Goal: Check status

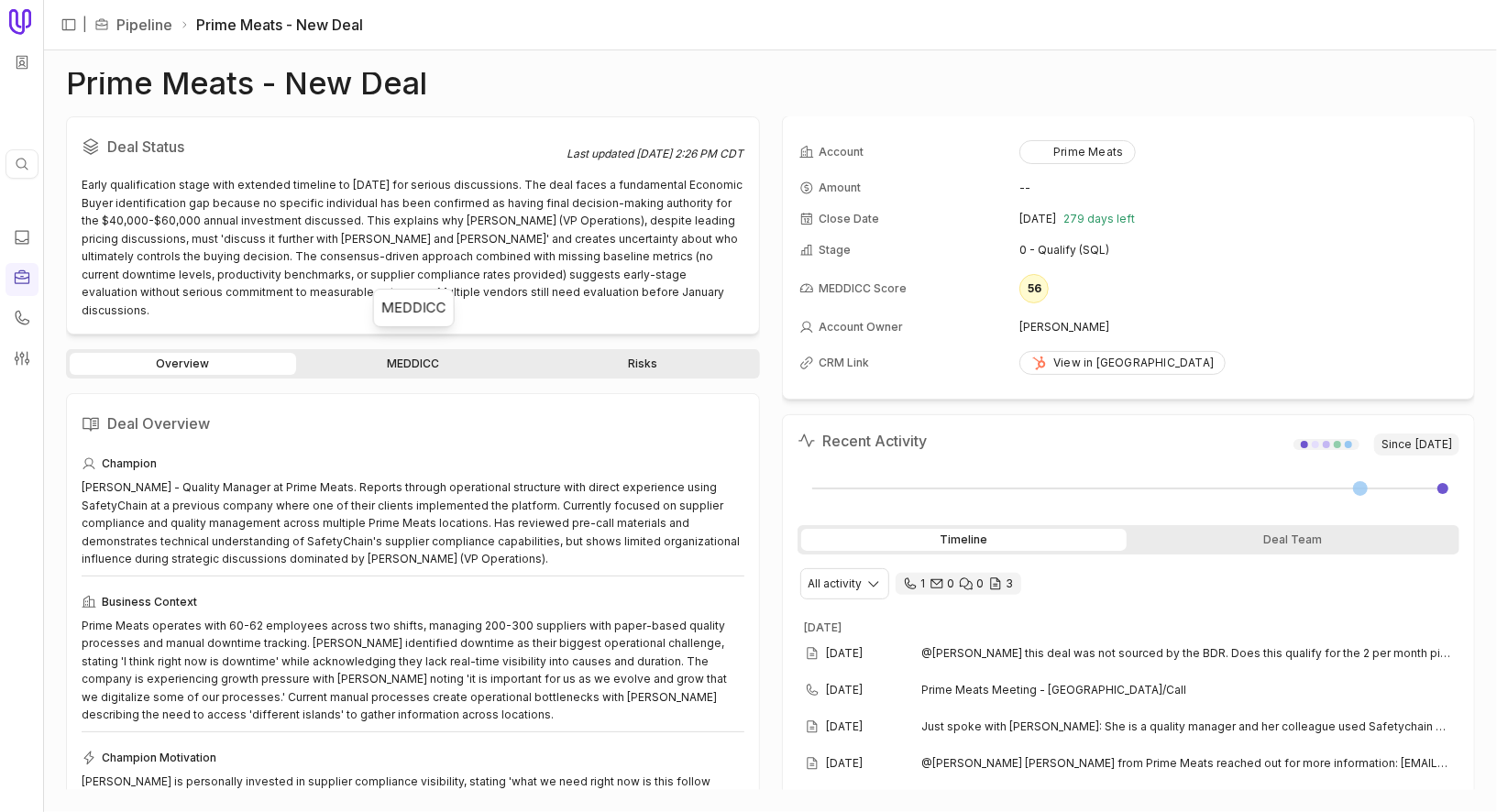
click at [427, 353] on link "MEDDICC" at bounding box center [413, 364] width 226 height 22
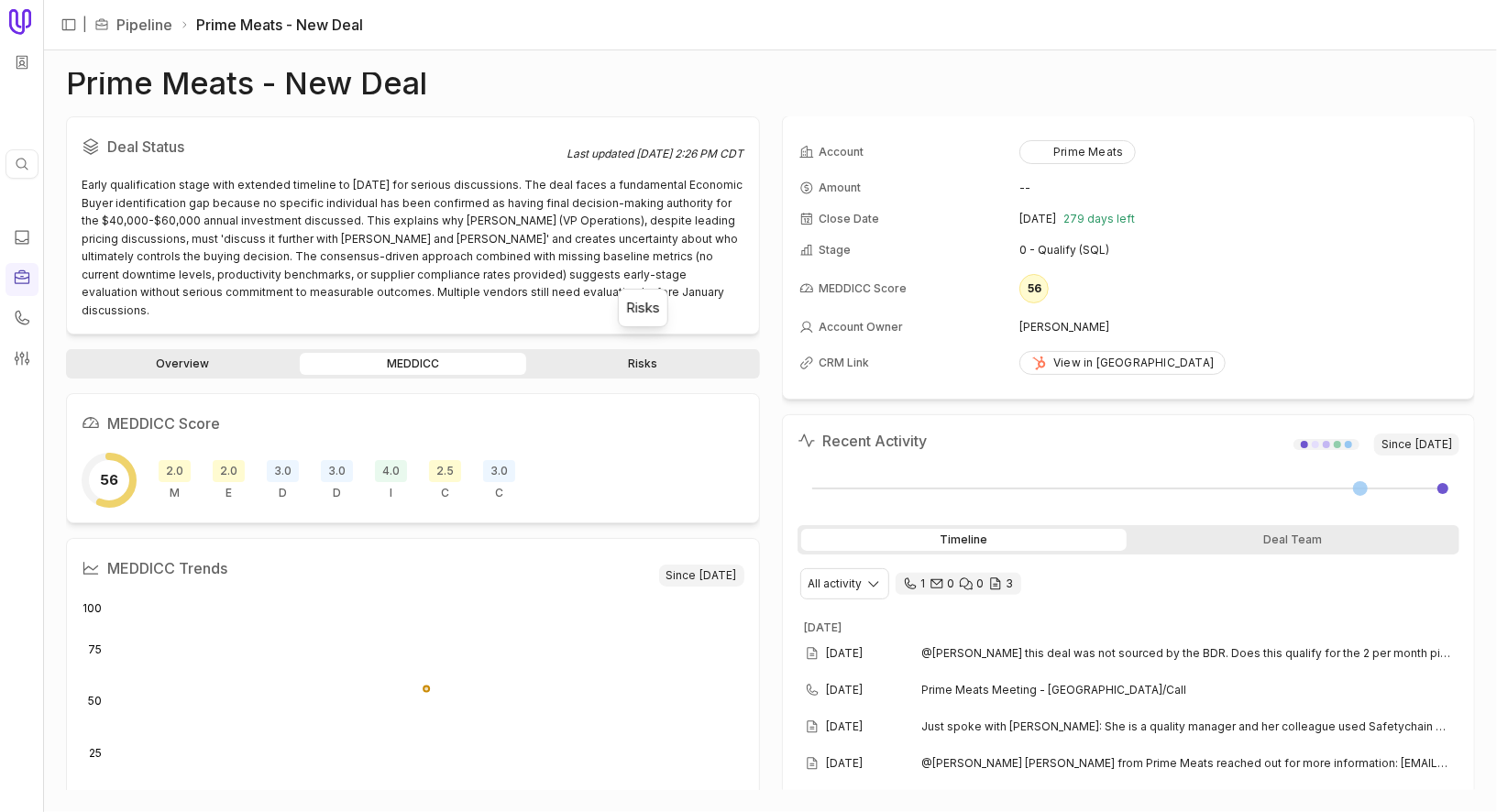
click at [675, 353] on link "Risks" at bounding box center [643, 364] width 226 height 22
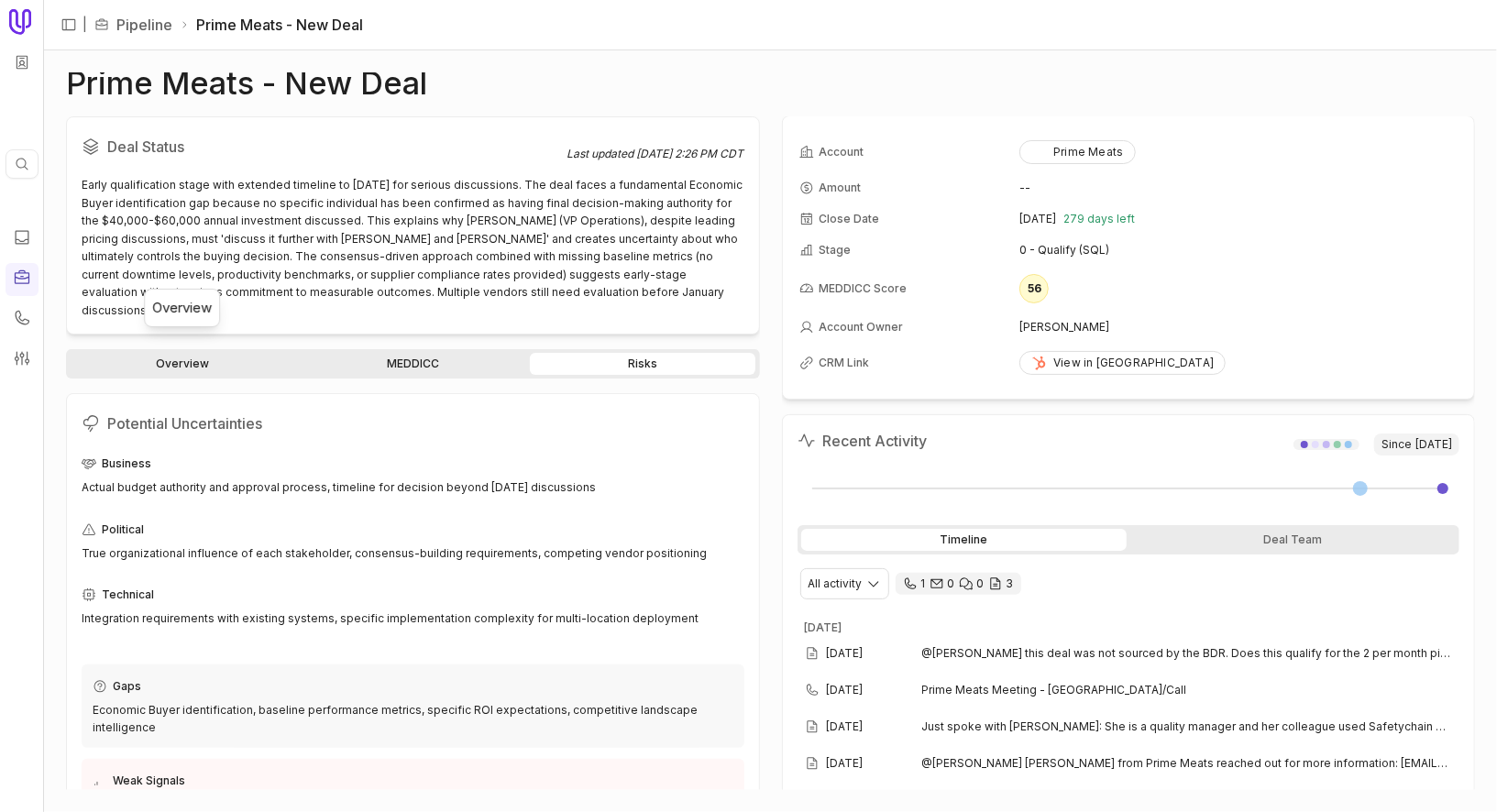
click at [231, 353] on link "Overview" at bounding box center [183, 364] width 226 height 22
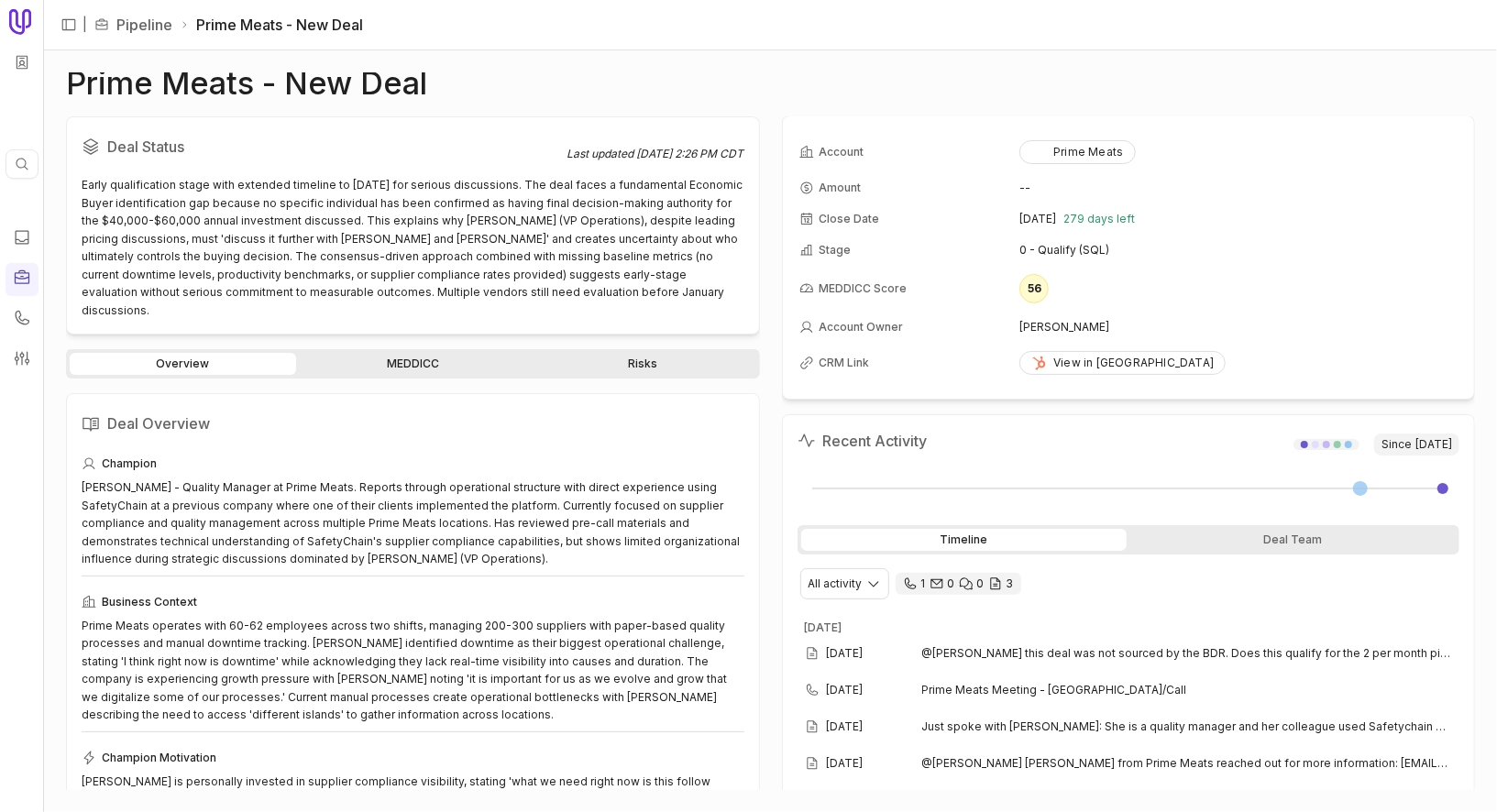
click at [600, 353] on link "Risks" at bounding box center [643, 364] width 226 height 22
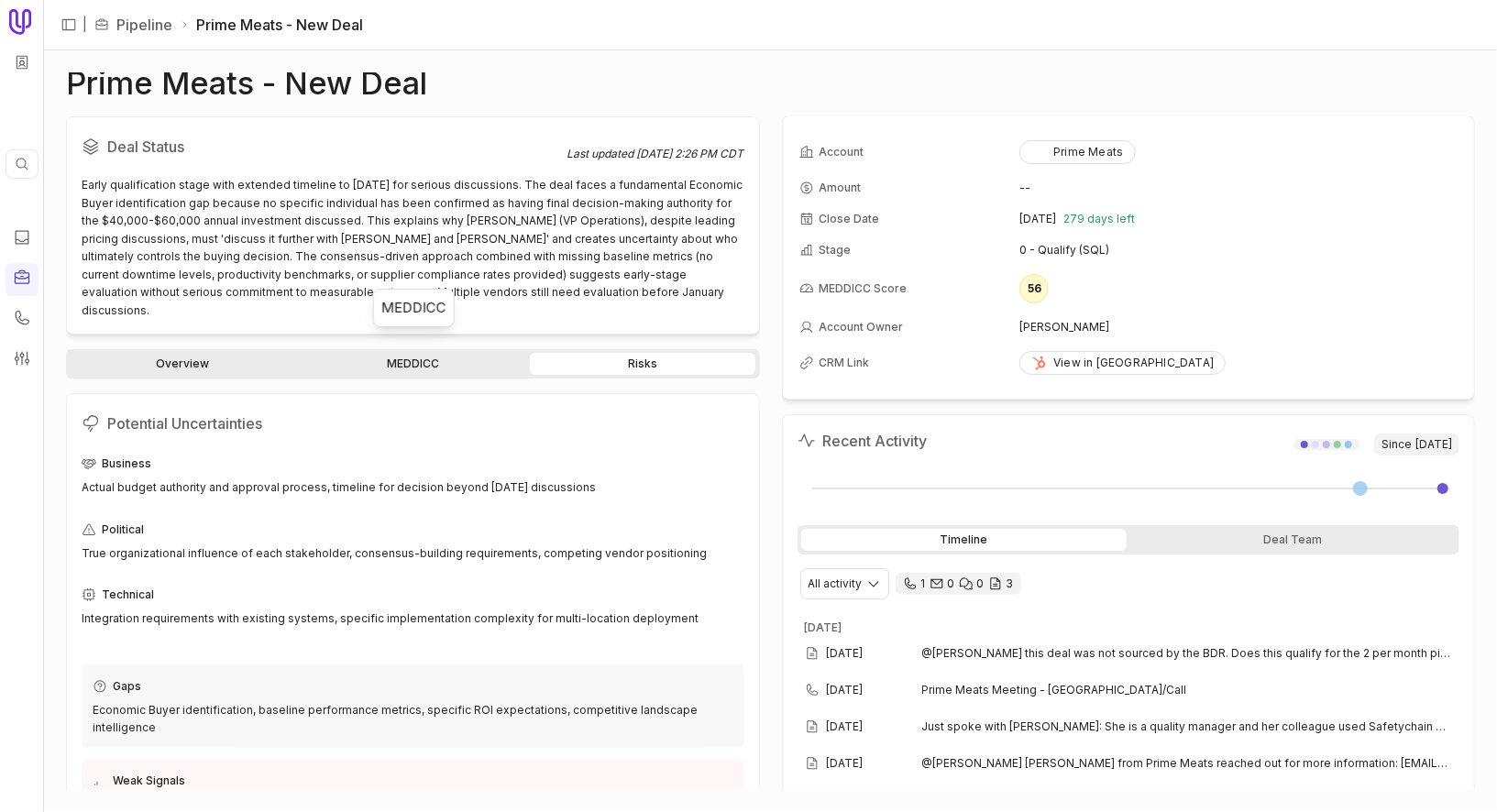
click at [458, 353] on link "MEDDICC" at bounding box center [413, 364] width 226 height 22
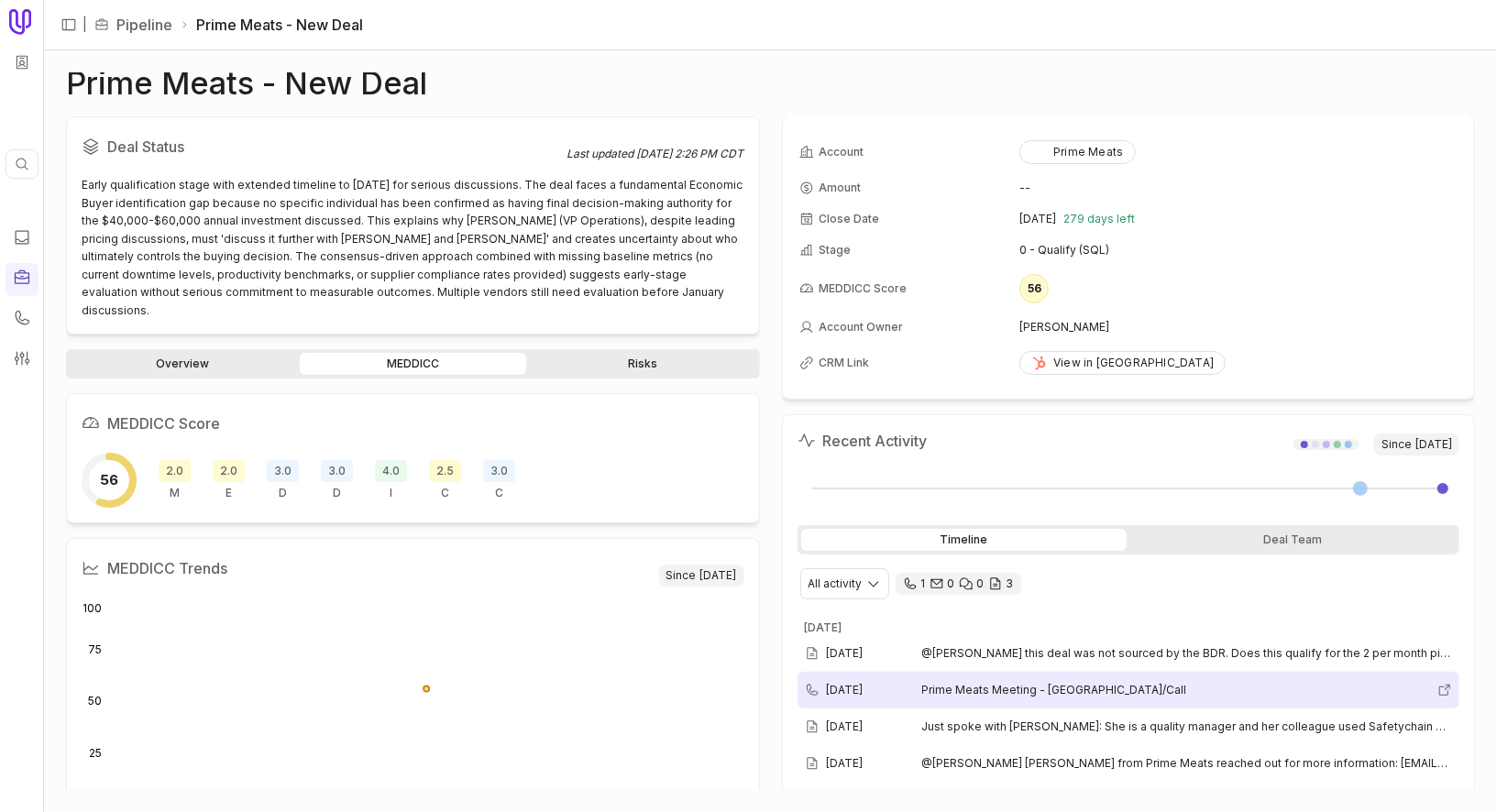
click at [1012, 663] on span "Prime Meats Meeting - [GEOGRAPHIC_DATA]/Call" at bounding box center [1177, 690] width 509 height 15
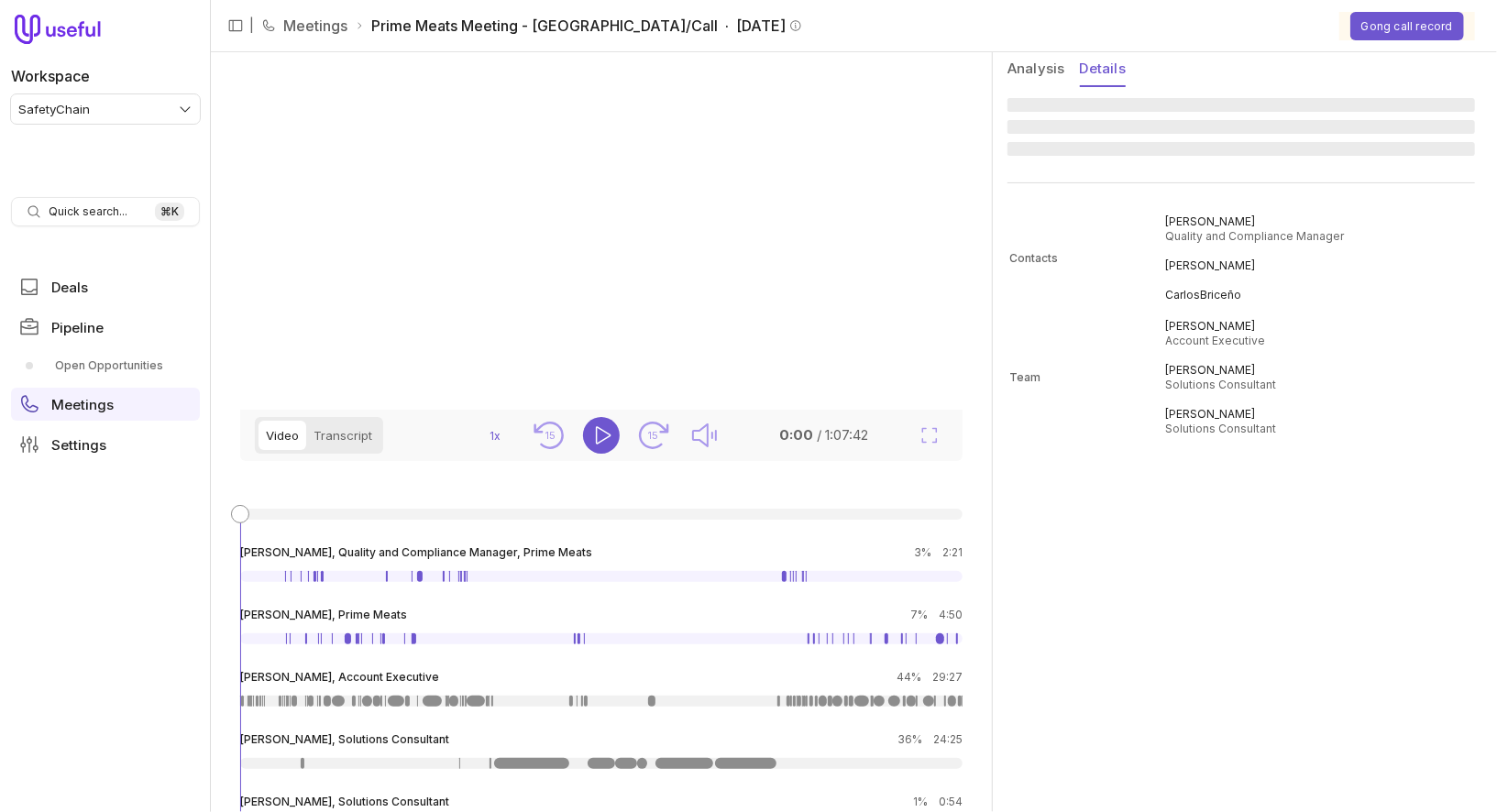
click at [1098, 73] on button "Details" at bounding box center [1102, 69] width 46 height 35
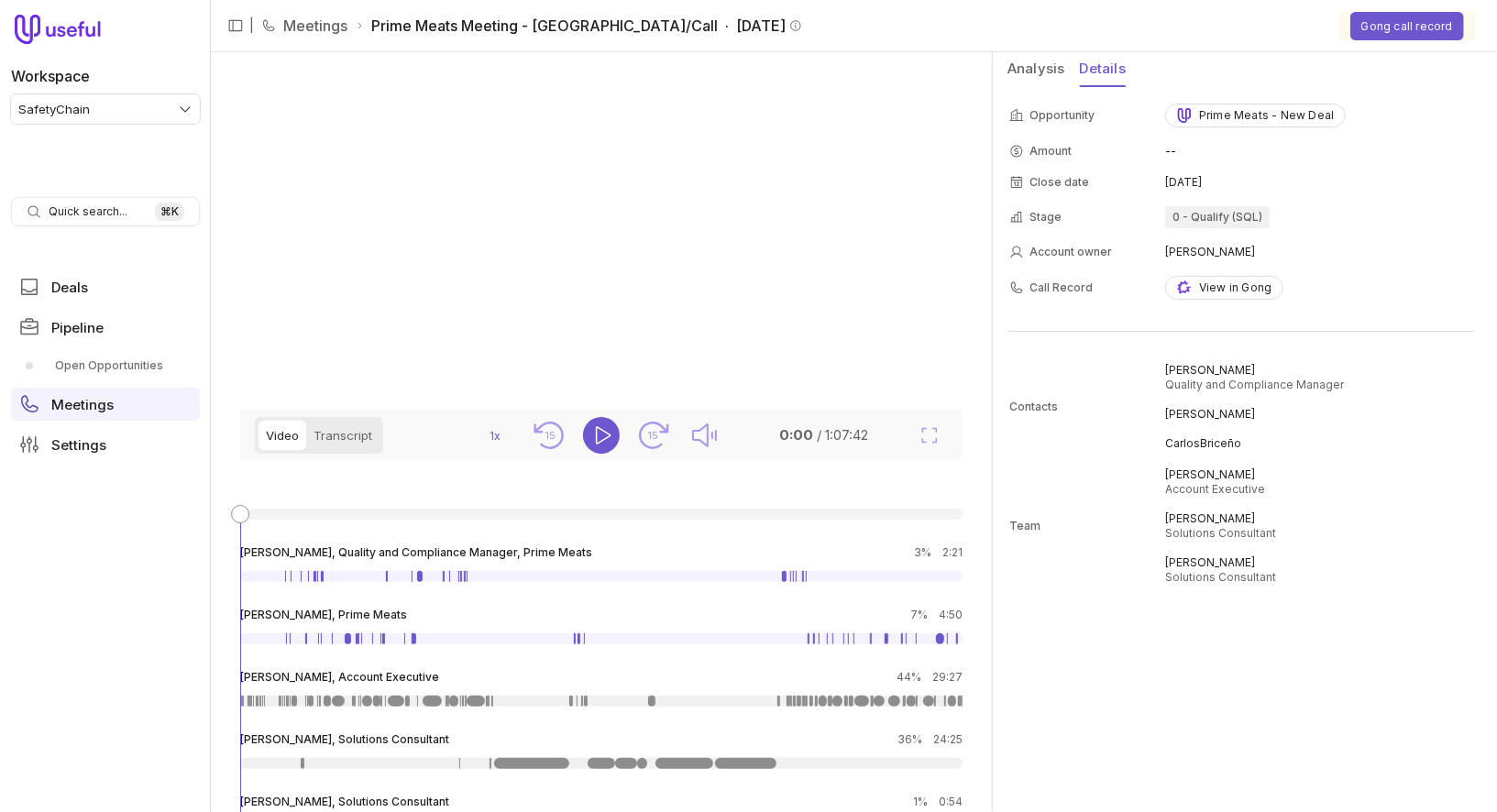
click at [790, 21] on icon at bounding box center [795, 24] width 10 height 10
